Goal: Register for event/course

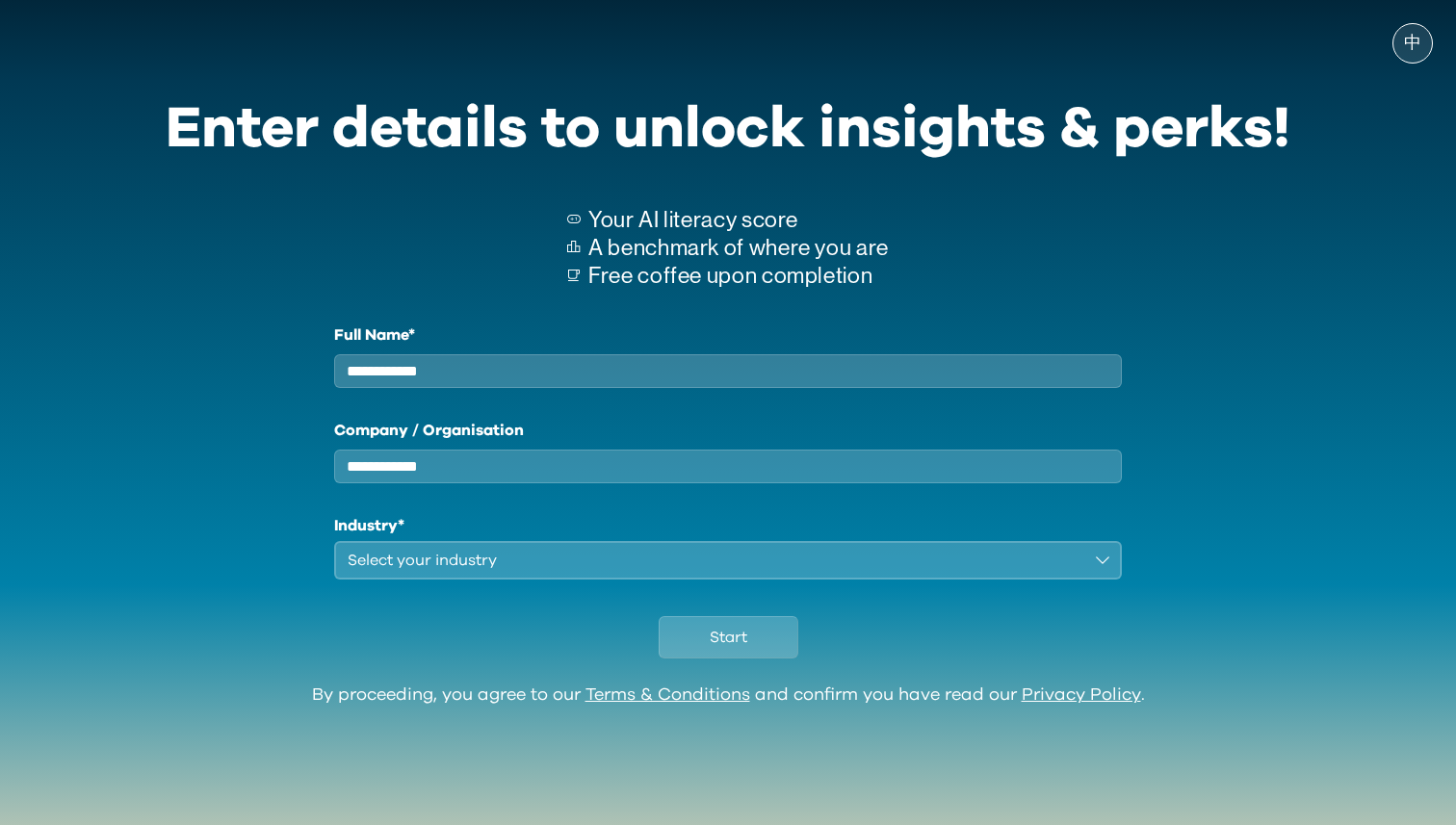
click at [592, 363] on input "Full Name*" at bounding box center [728, 371] width 788 height 34
type input "*"
click at [498, 483] on input "Company / Organisation" at bounding box center [728, 466] width 788 height 34
type input "*"
click at [479, 568] on div "Select your industry" at bounding box center [715, 560] width 734 height 23
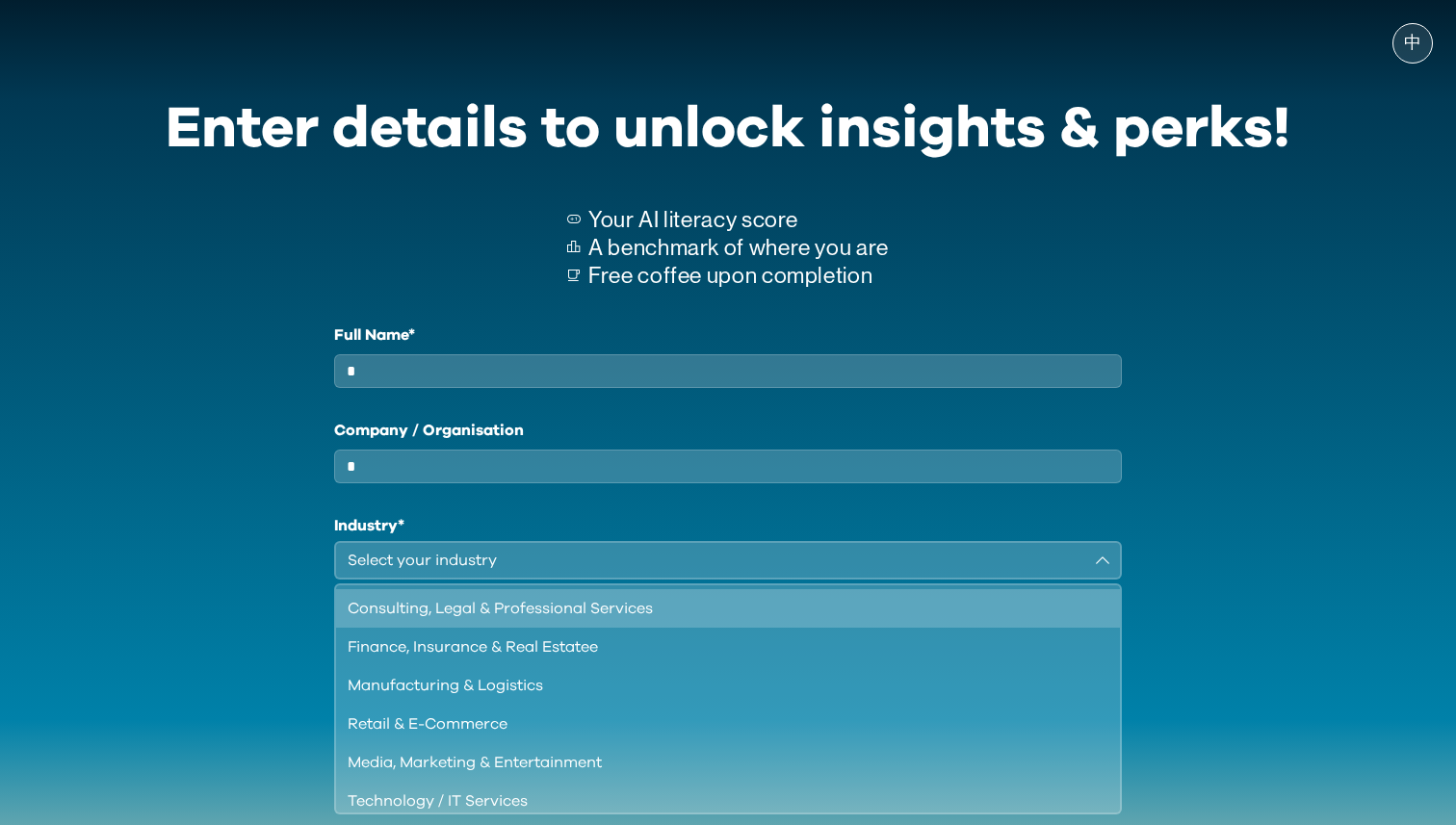
click at [507, 618] on div "Consulting, Legal & Professional Services" at bounding box center [717, 607] width 738 height 23
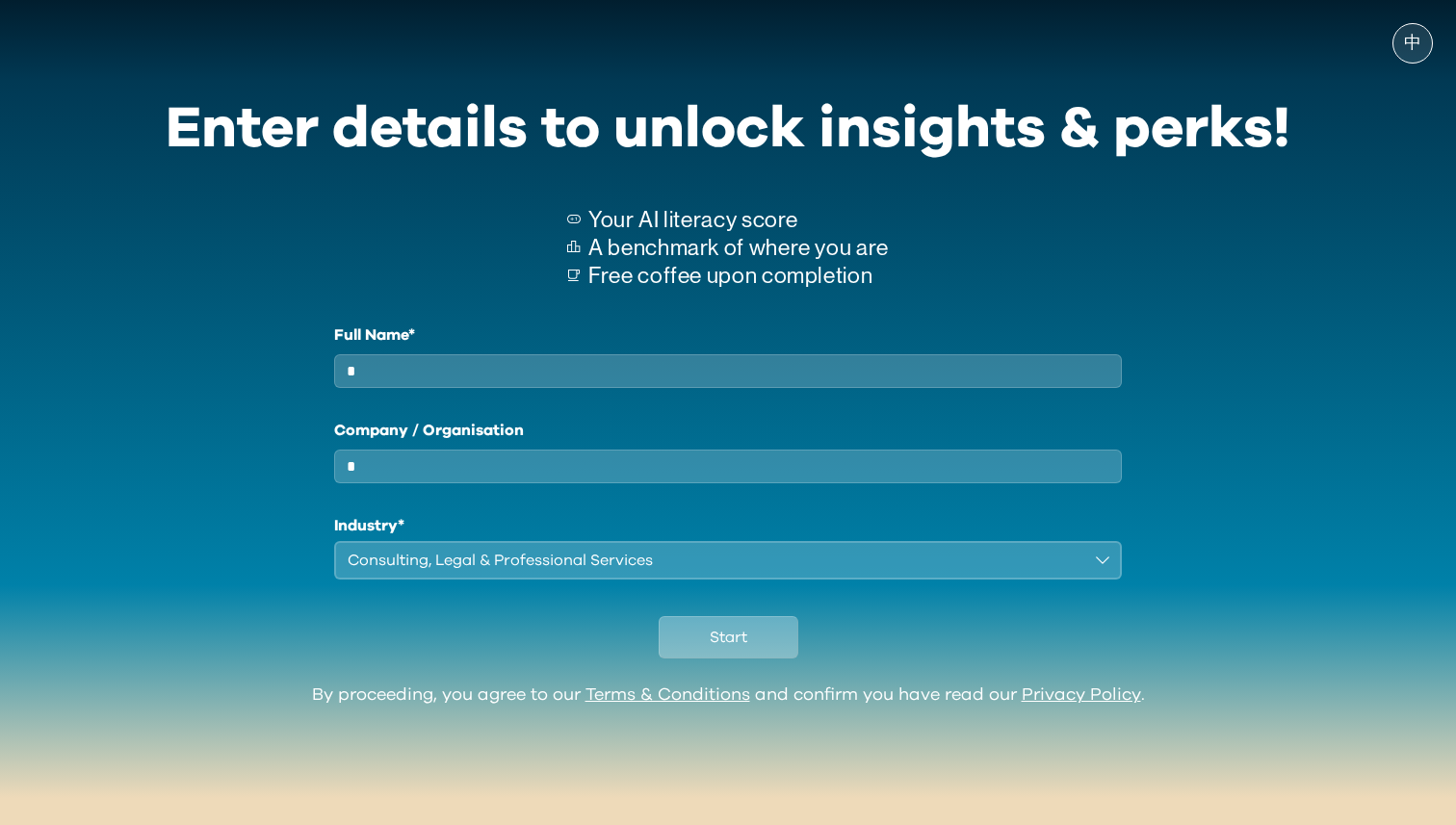
click at [724, 649] on span "Start" at bounding box center [729, 636] width 38 height 23
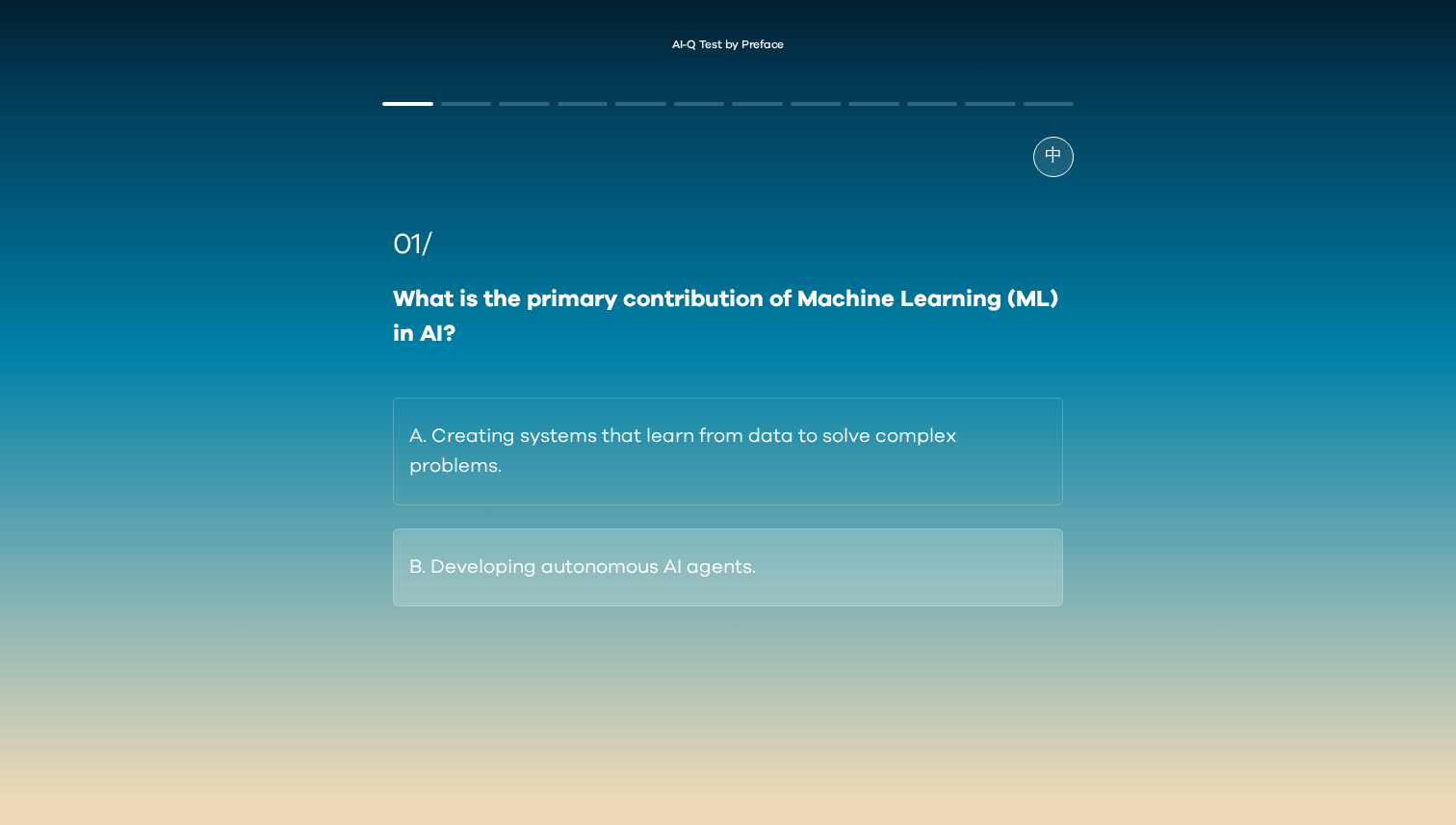
click at [618, 582] on button "B. Developing autonomous AI agents." at bounding box center [728, 568] width 670 height 78
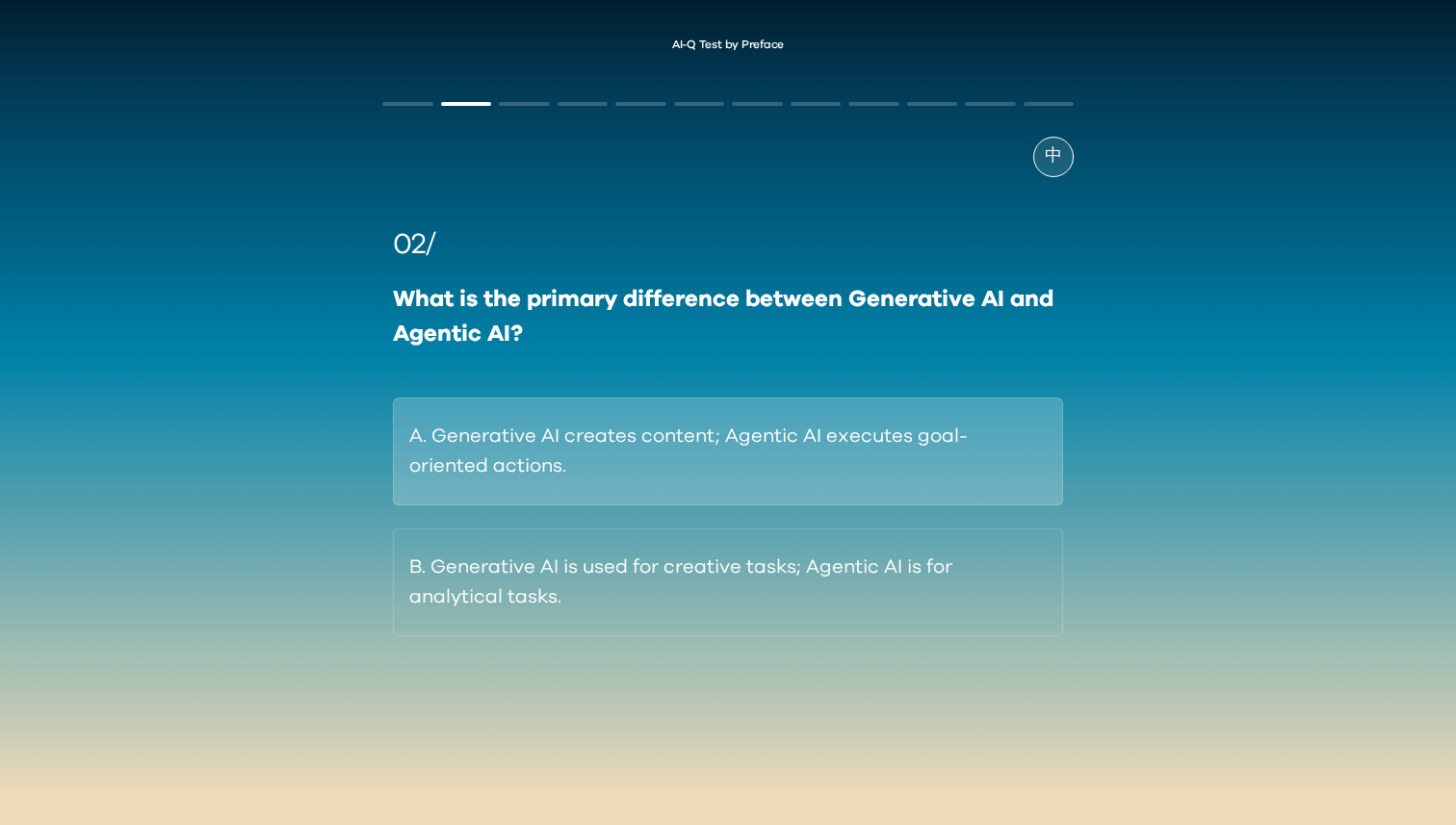
click at [648, 445] on button "A. Generative AI creates content; Agentic AI executes goal-oriented actions." at bounding box center [728, 451] width 670 height 107
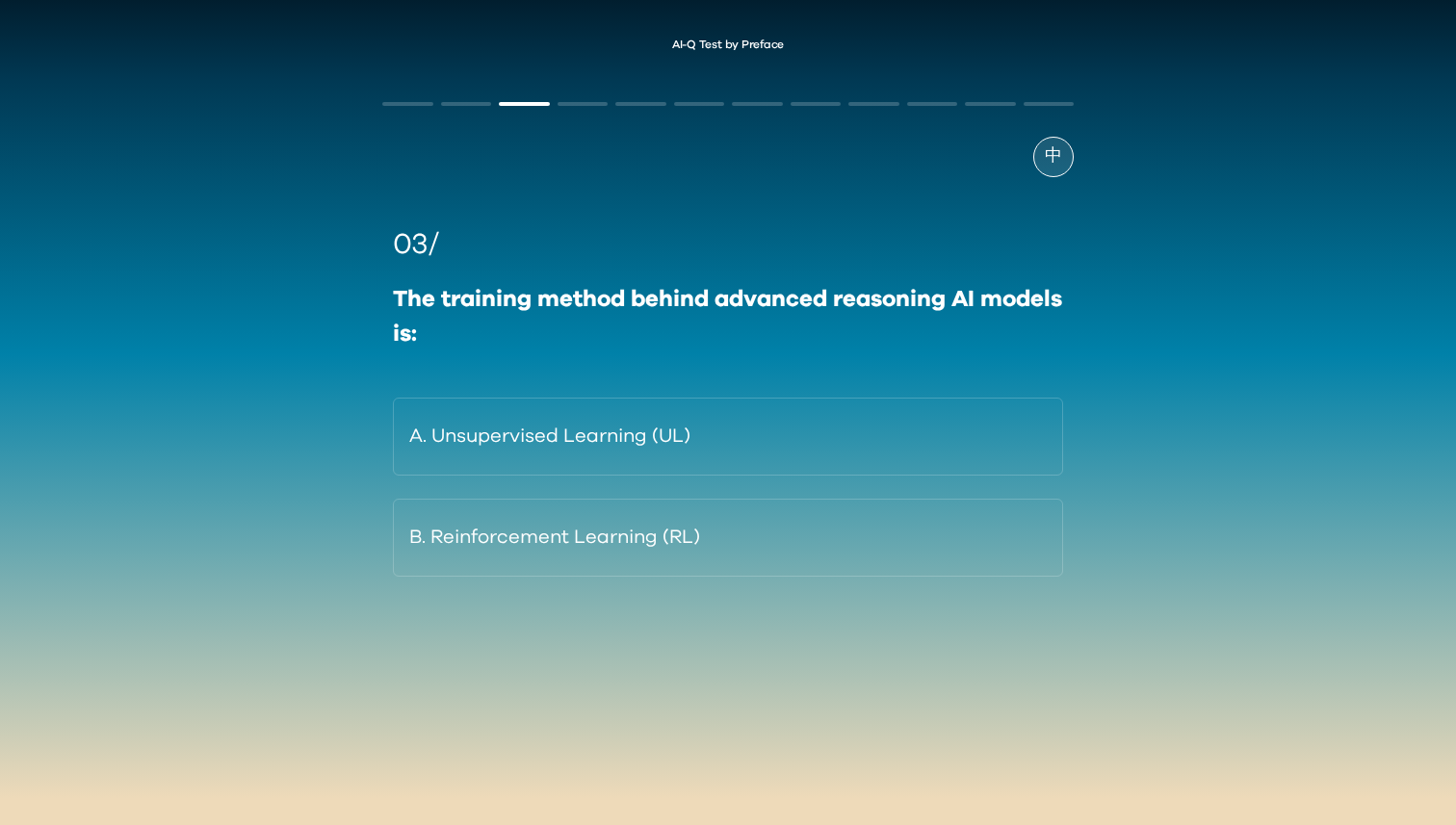
click at [1040, 152] on div "中" at bounding box center [1053, 157] width 41 height 41
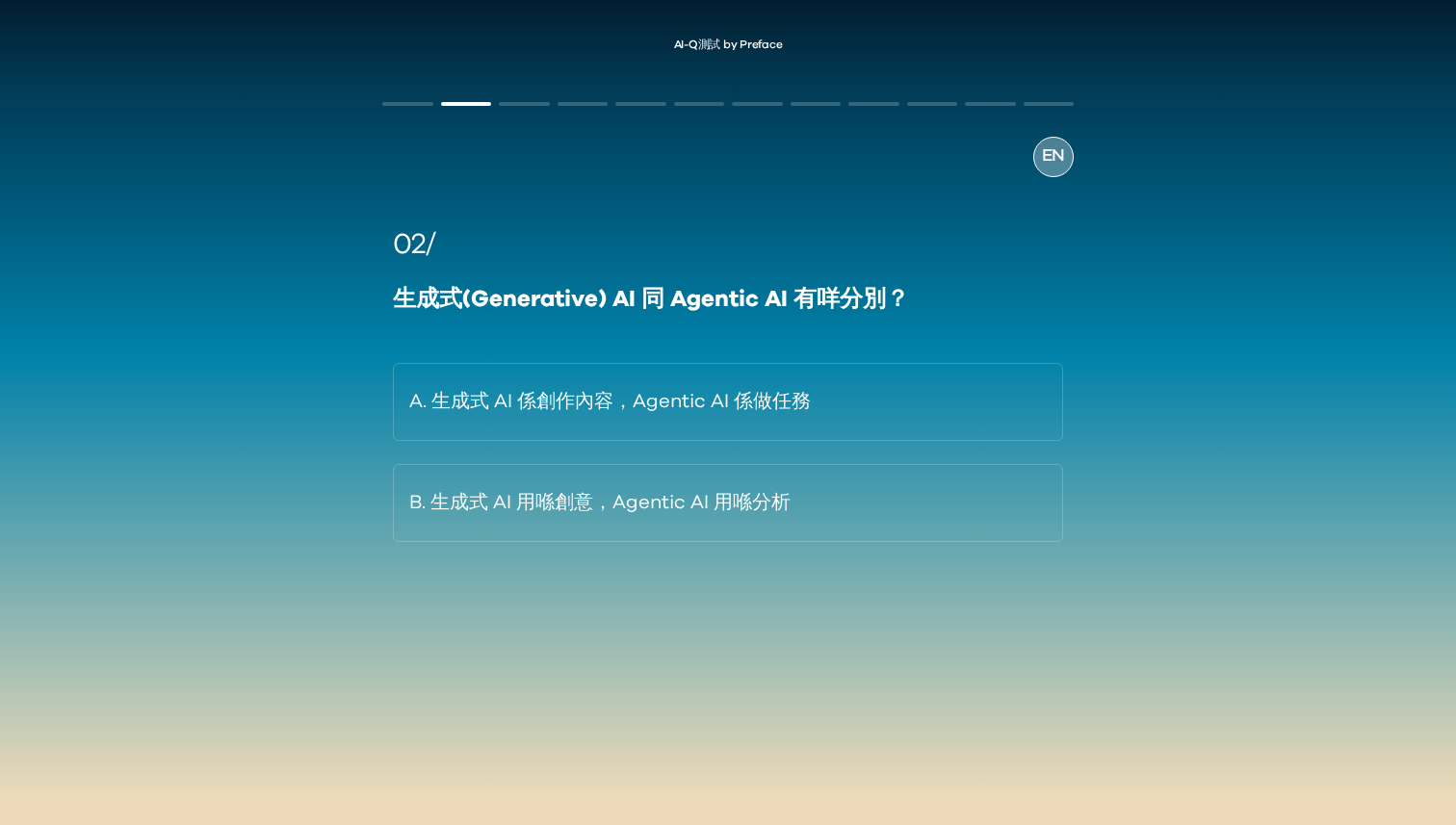
click at [1051, 157] on span "EN" at bounding box center [1053, 156] width 23 height 26
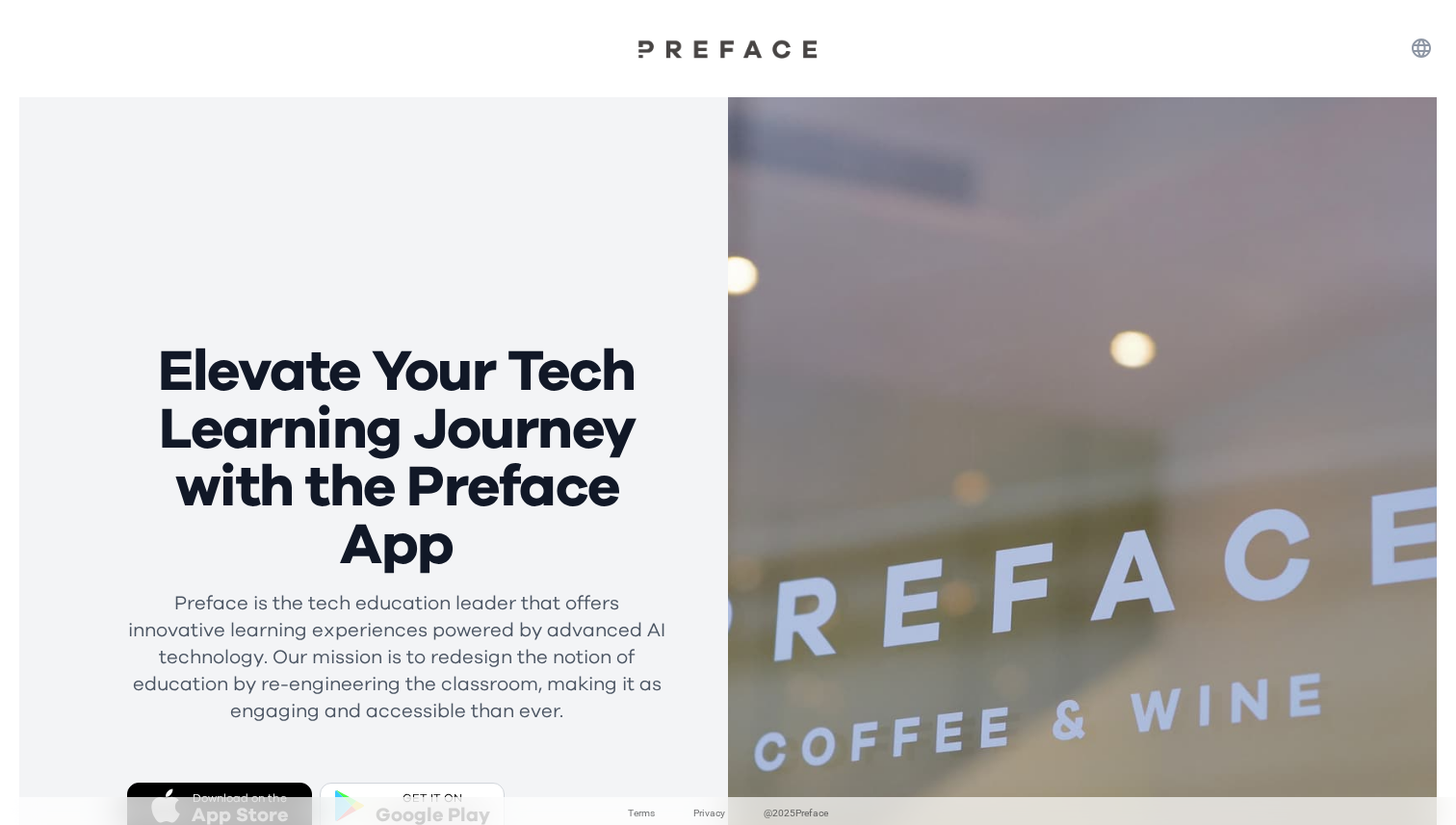
scroll to position [258, 0]
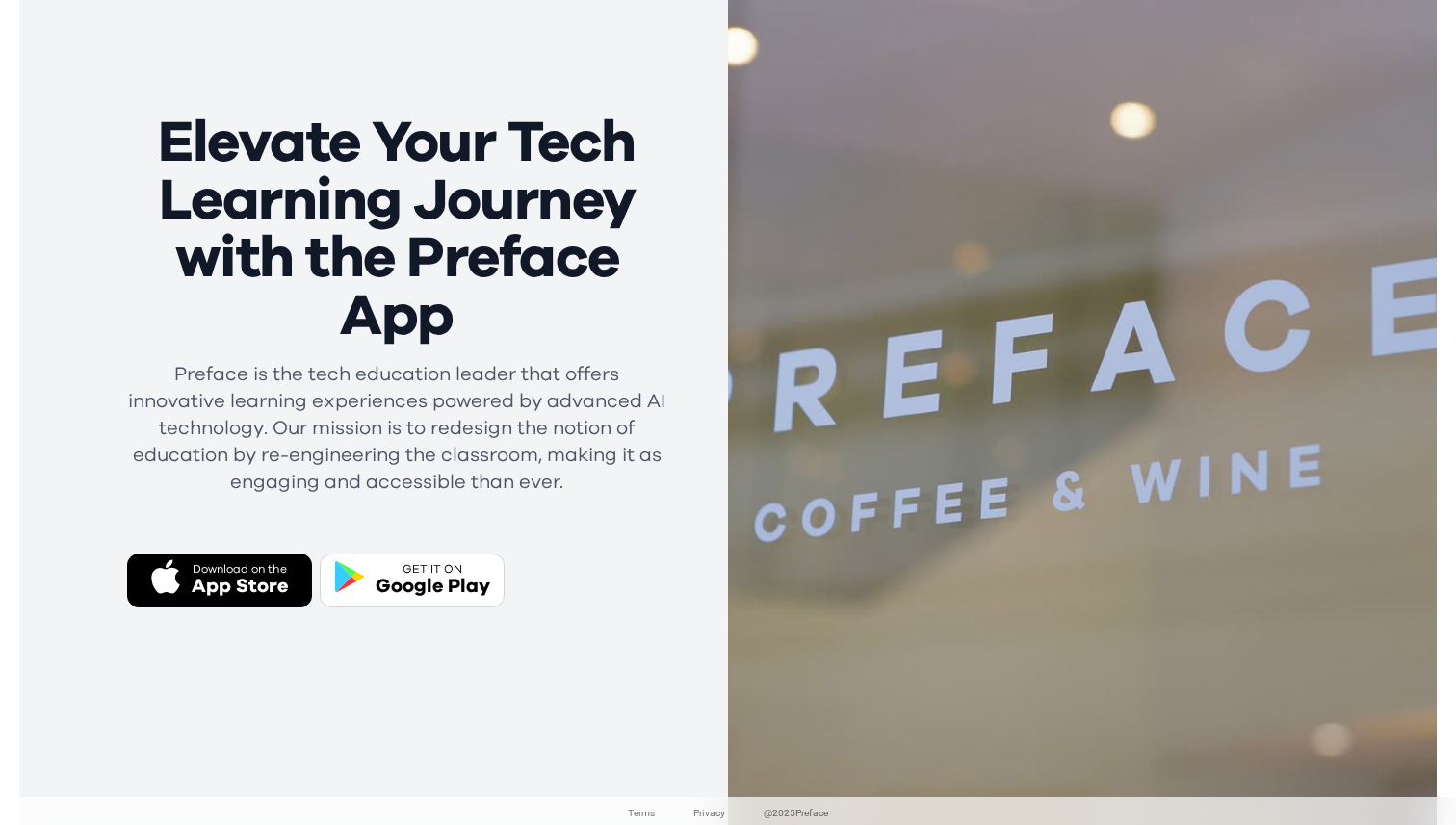
scroll to position [232, 0]
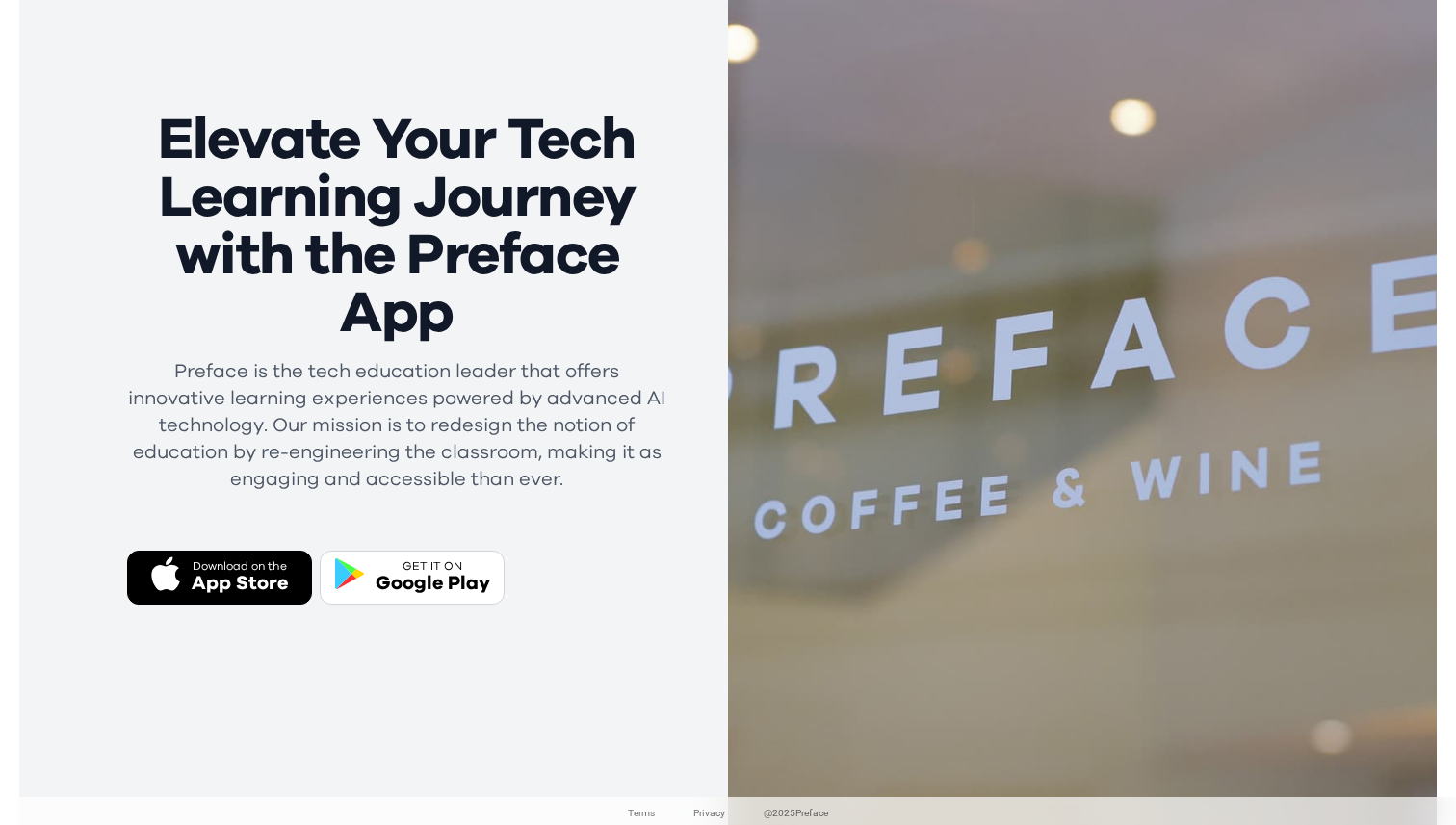
click at [241, 591] on div "App Store" at bounding box center [240, 582] width 96 height 27
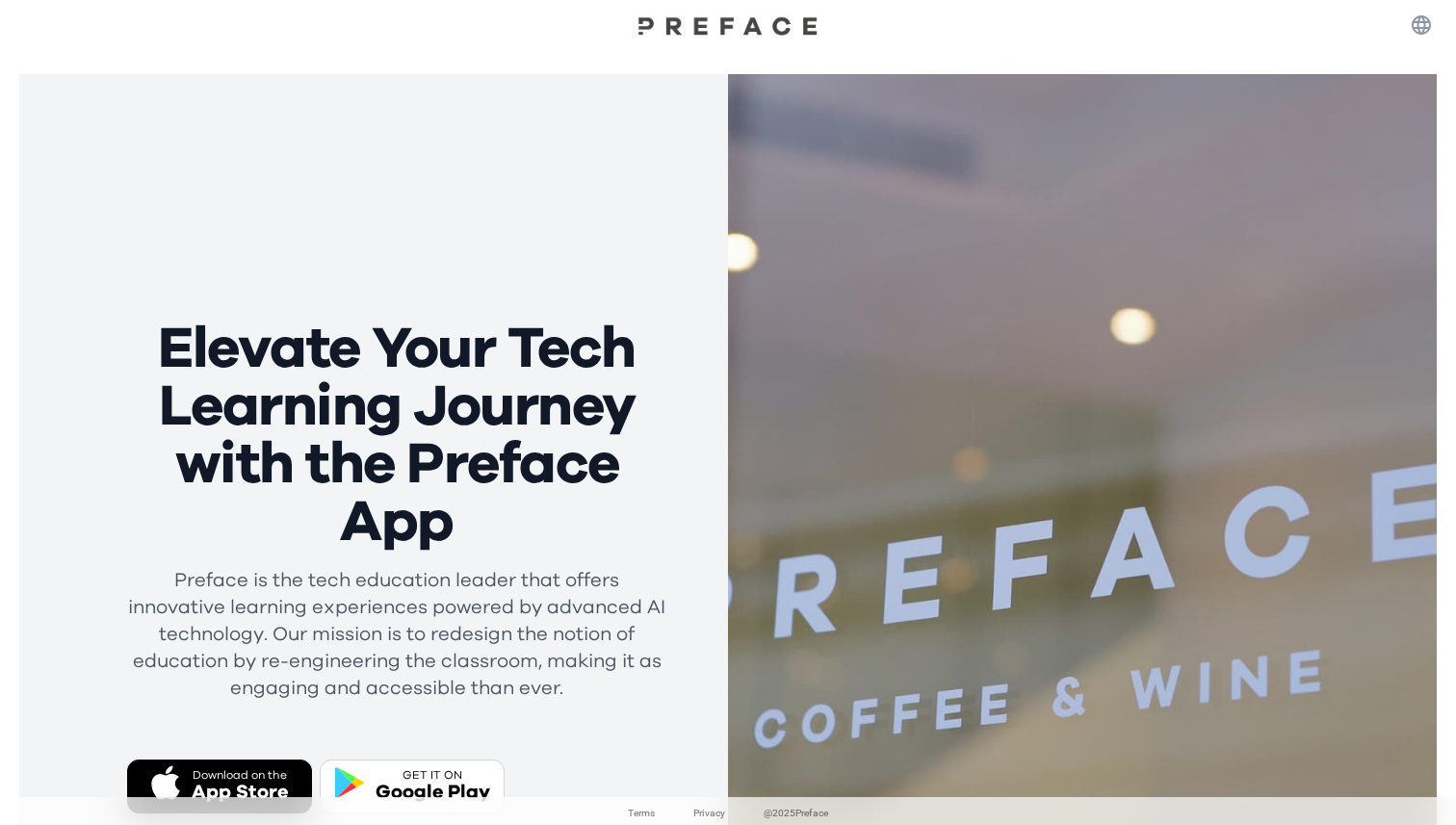
scroll to position [0, 0]
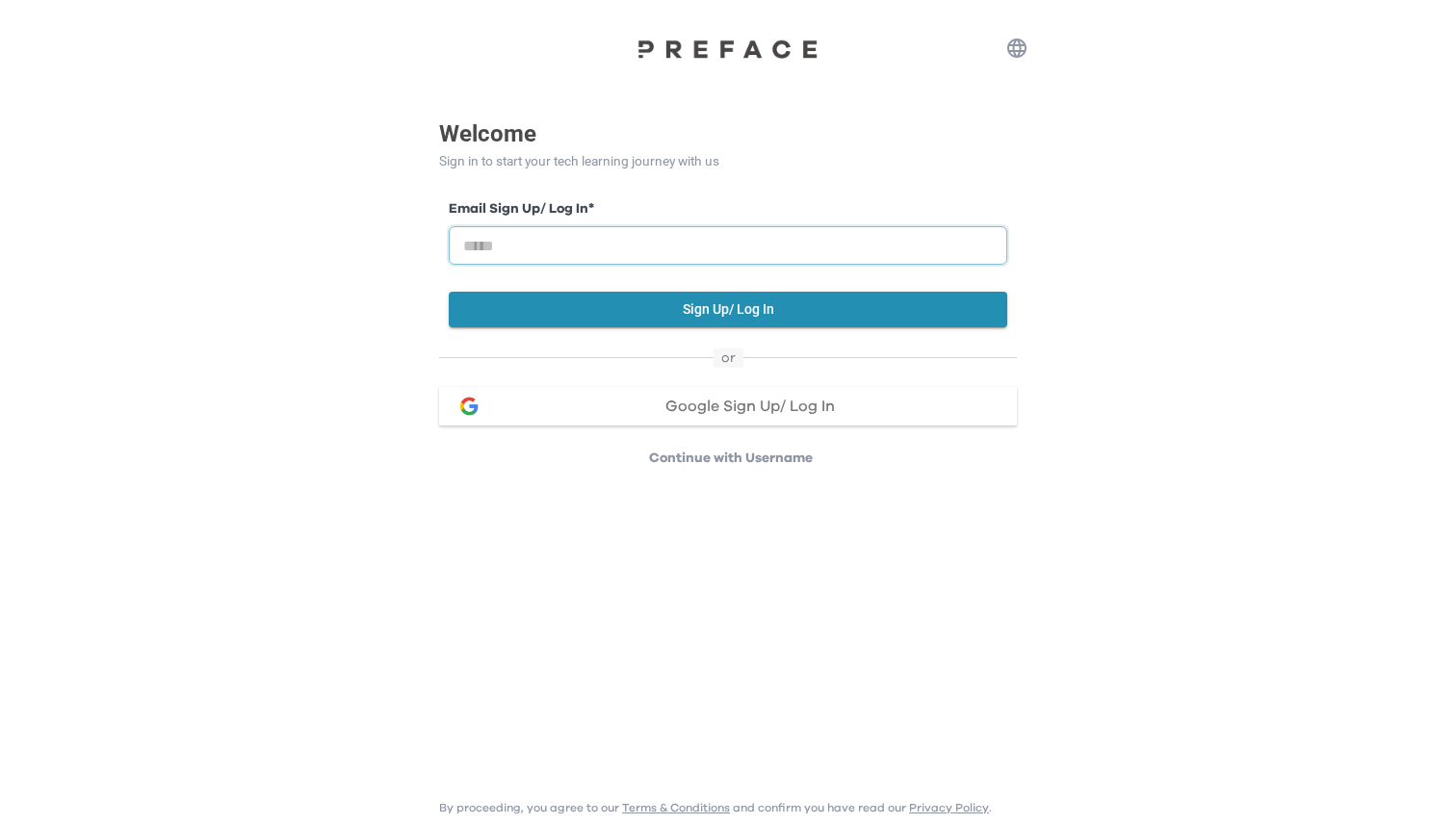
click at [711, 253] on input "email" at bounding box center [728, 246] width 559 height 39
click at [716, 408] on span "Google Sign Up/ Log In" at bounding box center [750, 406] width 169 height 15
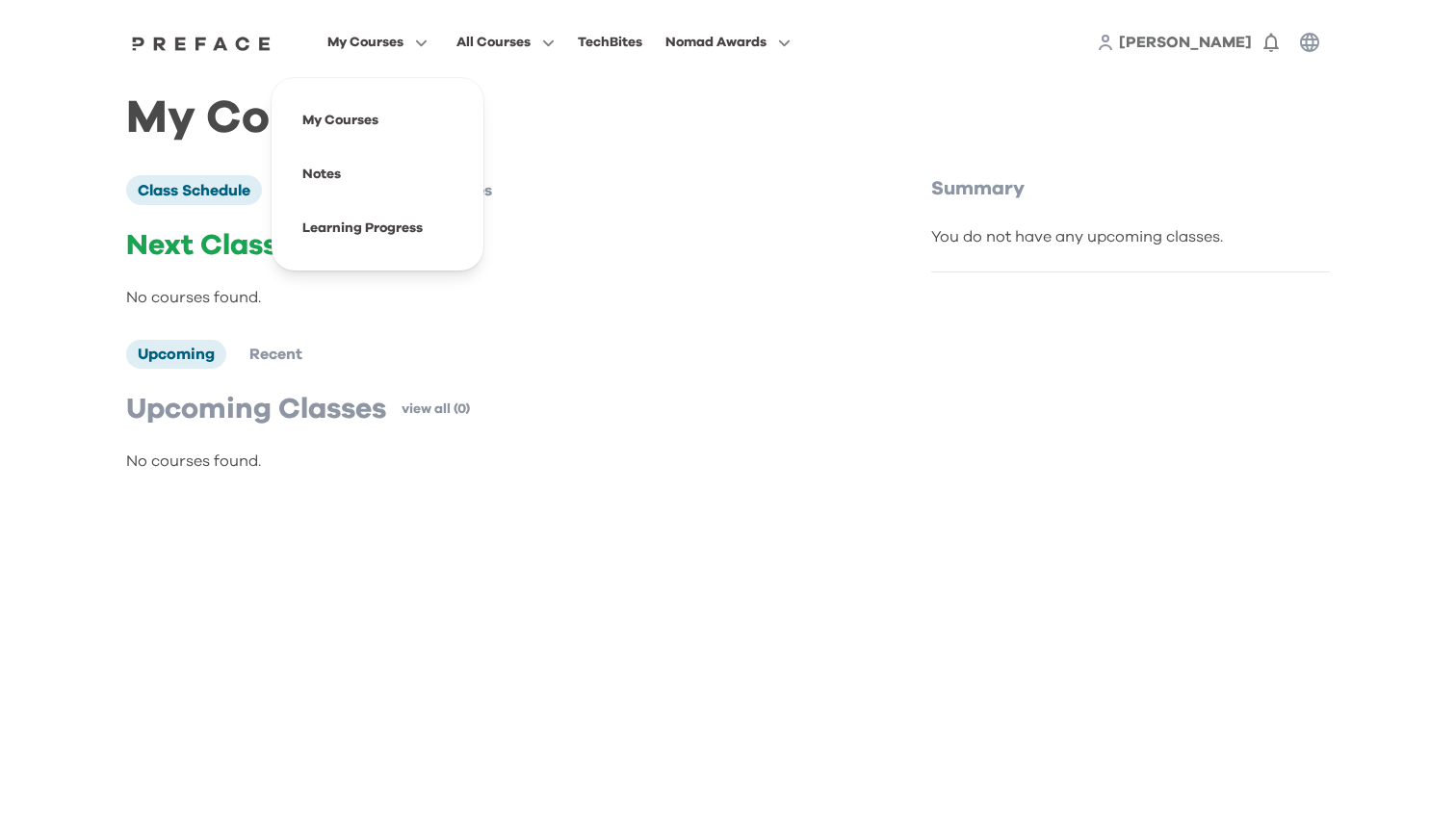
click at [385, 36] on span "My Courses" at bounding box center [365, 42] width 77 height 23
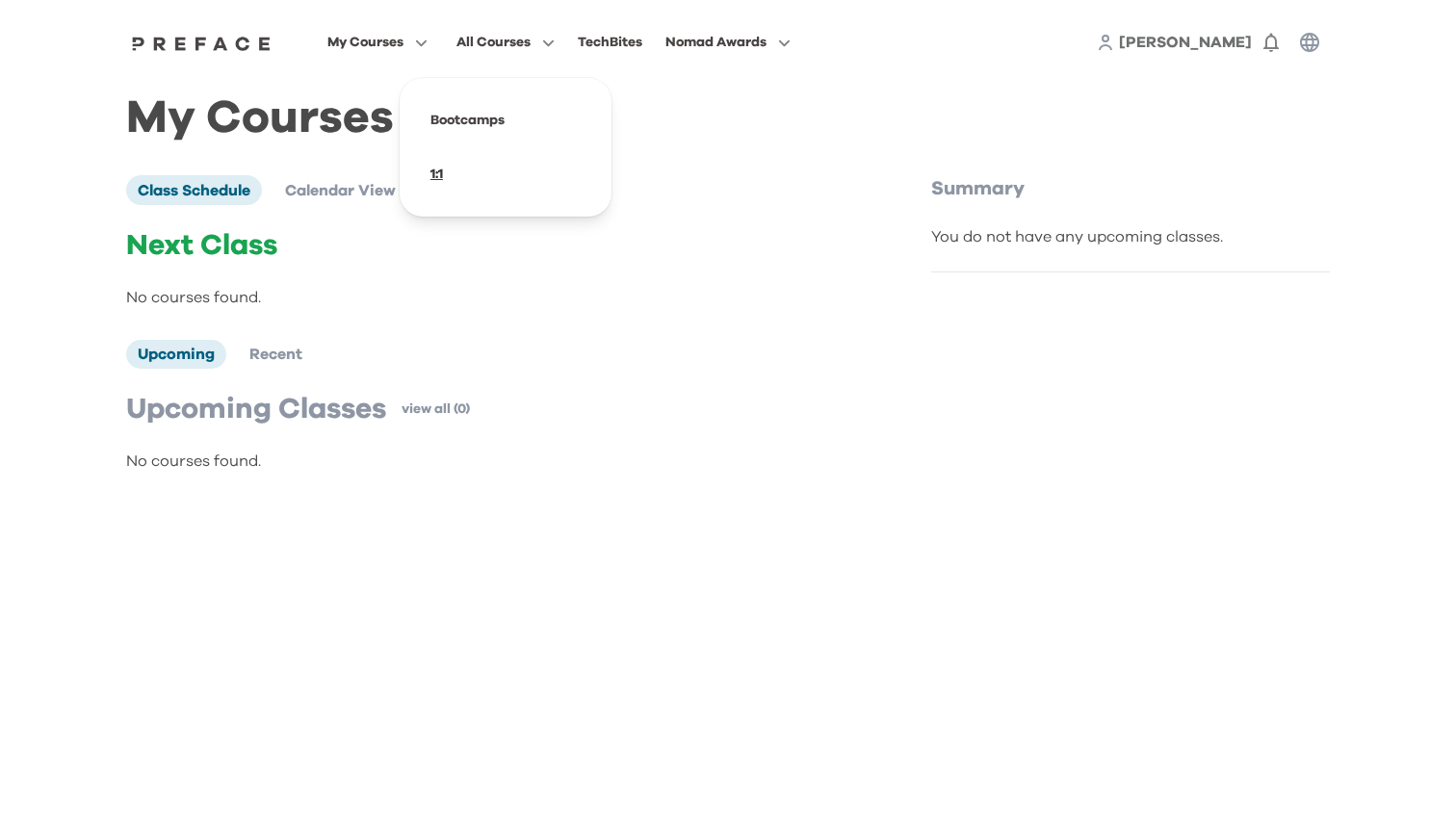
click at [437, 167] on span at bounding box center [505, 174] width 181 height 54
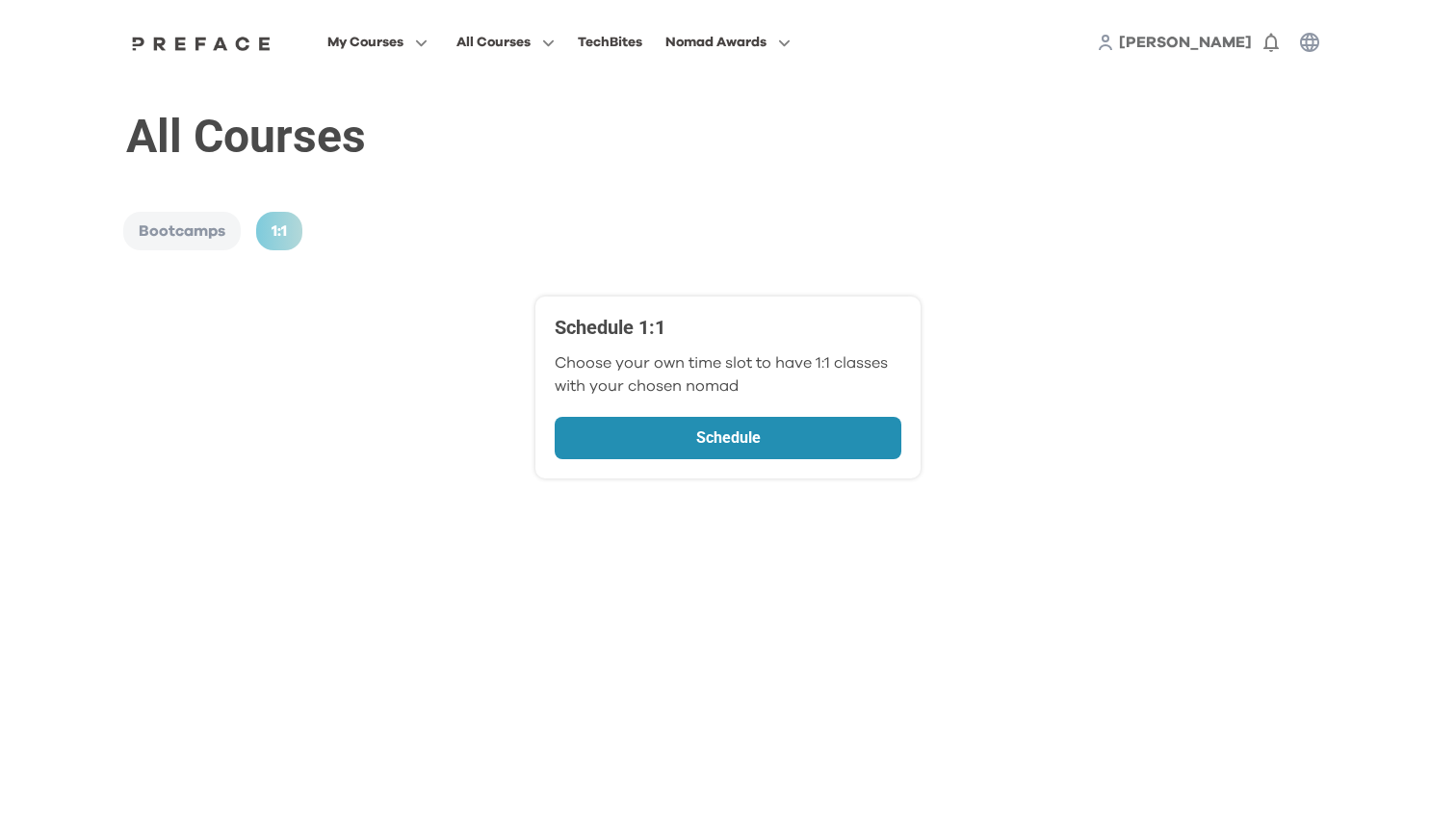
click at [696, 429] on p "Schedule" at bounding box center [728, 437] width 243 height 23
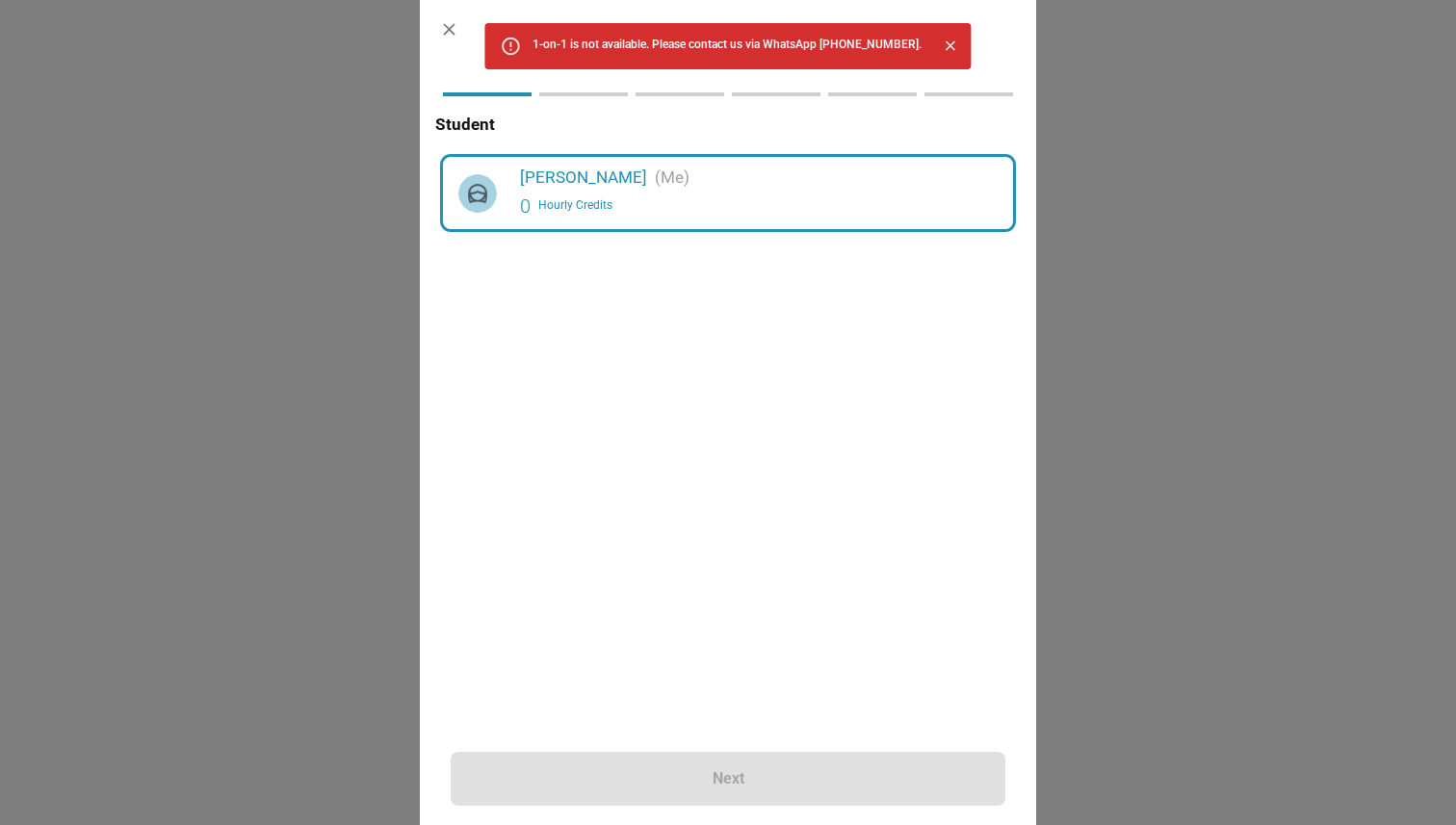
click at [453, 31] on icon "button" at bounding box center [450, 29] width 20 height 20
